Goal: Check status: Check status

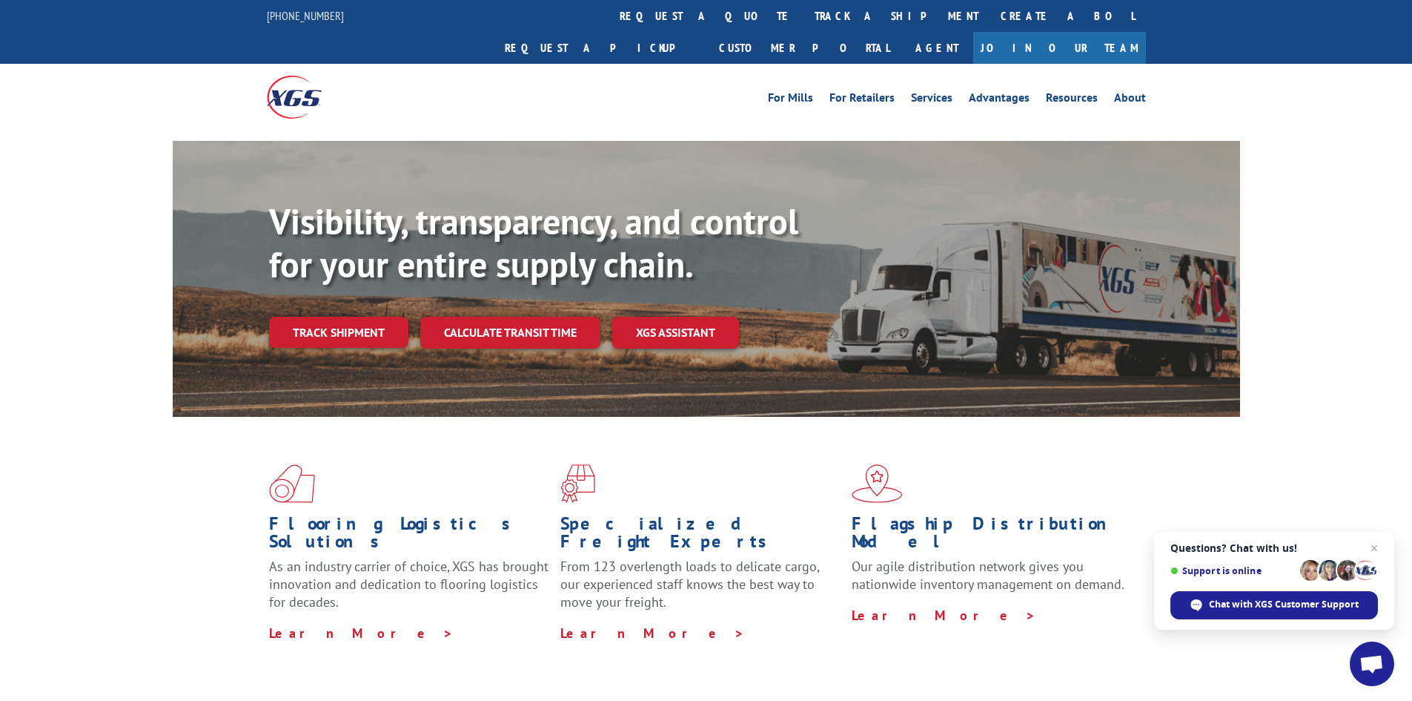
click at [305, 322] on div "Visibility, transparency, and control for your entire supply chain. Track shipm…" at bounding box center [754, 303] width 971 height 207
click at [321, 317] on link "Track shipment" at bounding box center [338, 332] width 139 height 31
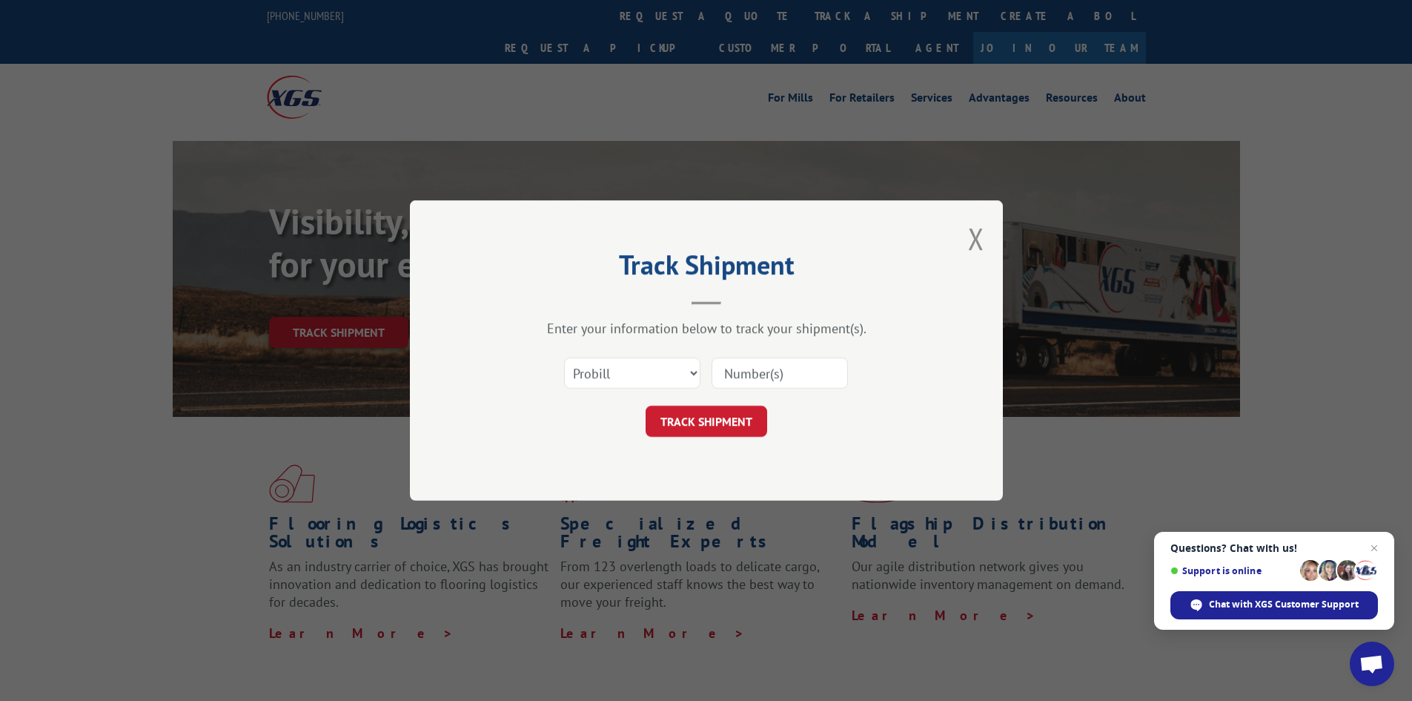
click at [746, 377] on input at bounding box center [780, 372] width 136 height 31
paste input "17594968"
type input "17594968"
click at [723, 426] on button "TRACK SHIPMENT" at bounding box center [707, 420] width 122 height 31
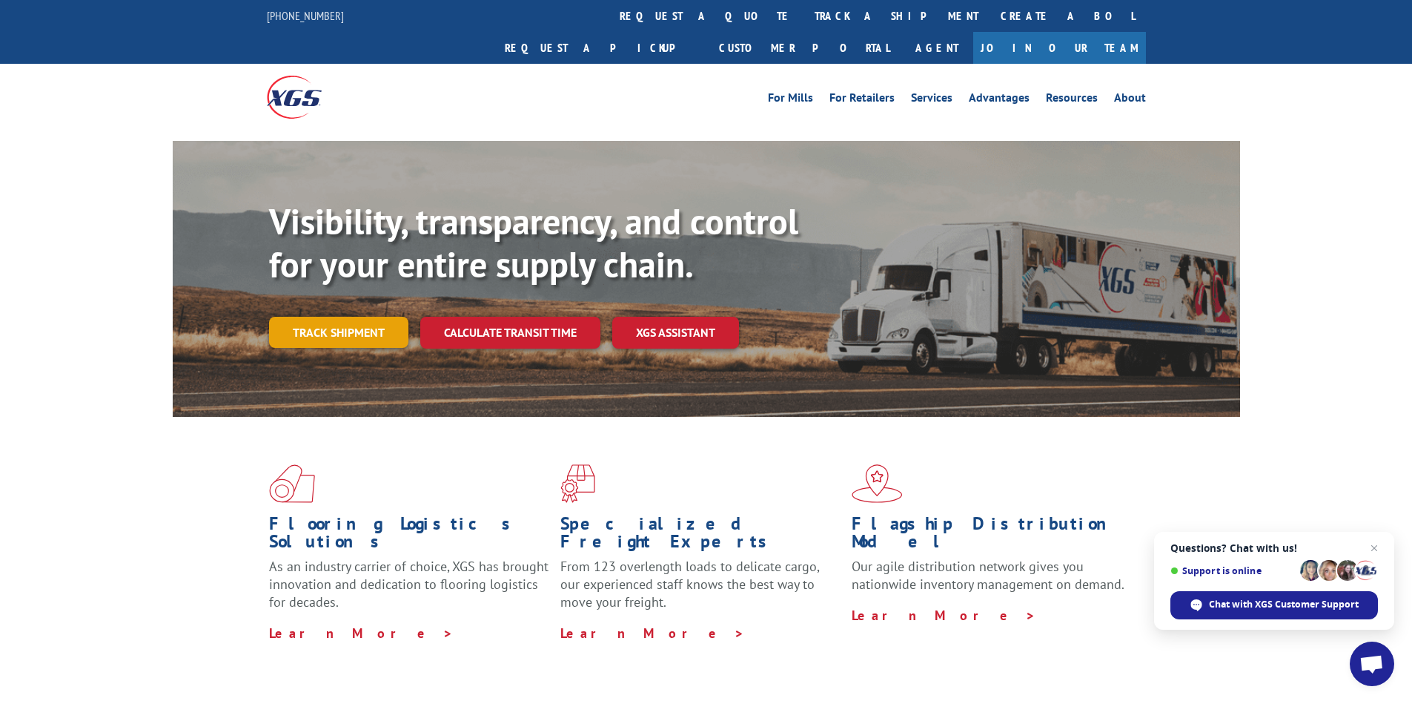
click at [341, 317] on link "Track shipment" at bounding box center [338, 332] width 139 height 31
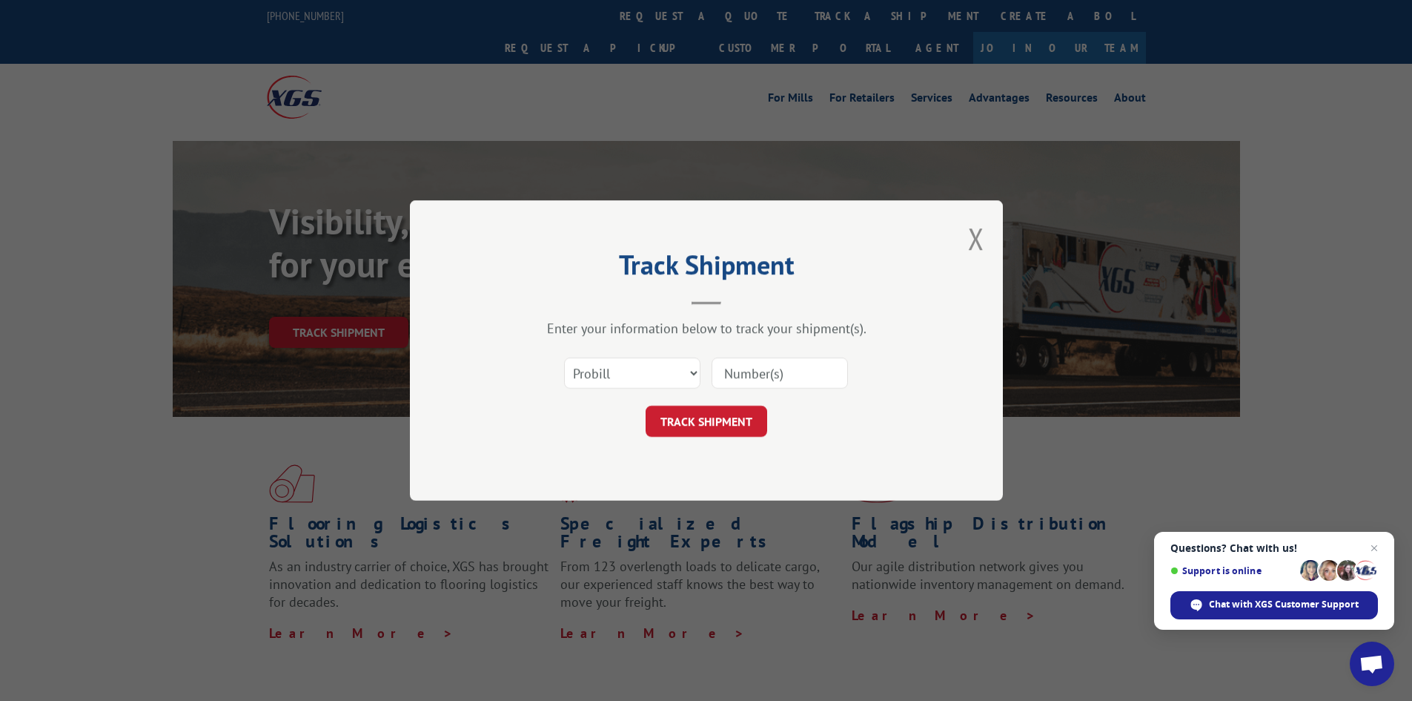
click at [735, 368] on input at bounding box center [780, 372] width 136 height 31
paste input "17601445"
type input "17601445"
click at [714, 414] on button "TRACK SHIPMENT" at bounding box center [707, 420] width 122 height 31
